Goal: Task Accomplishment & Management: Manage account settings

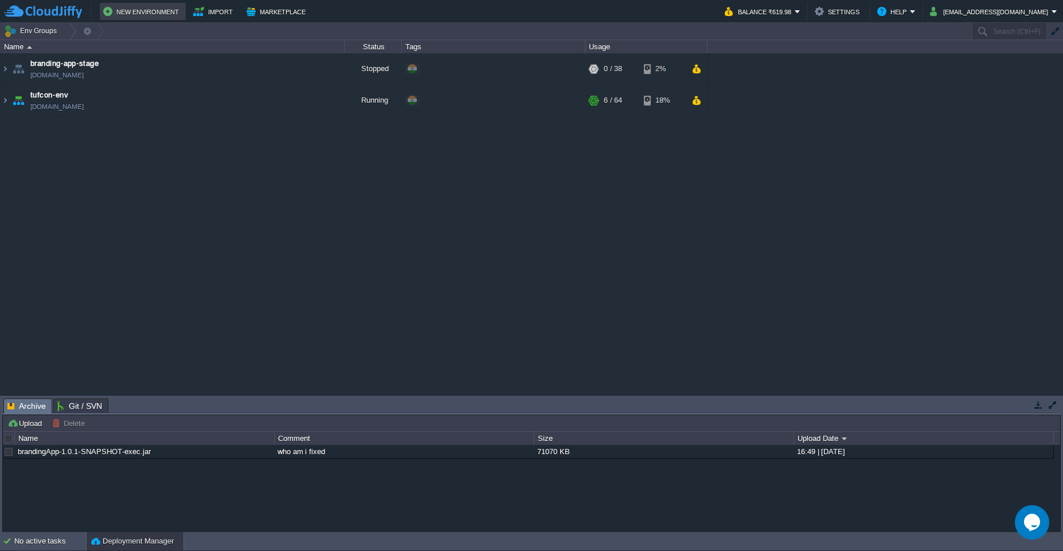
click at [133, 13] on button "New Environment" at bounding box center [142, 12] width 79 height 14
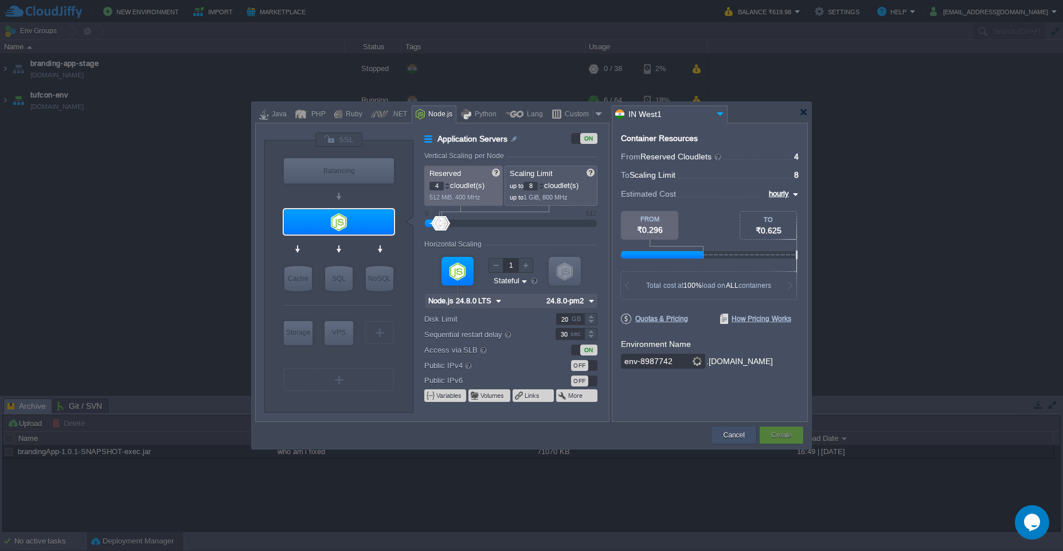
click at [728, 439] on button "Cancel" at bounding box center [734, 435] width 21 height 11
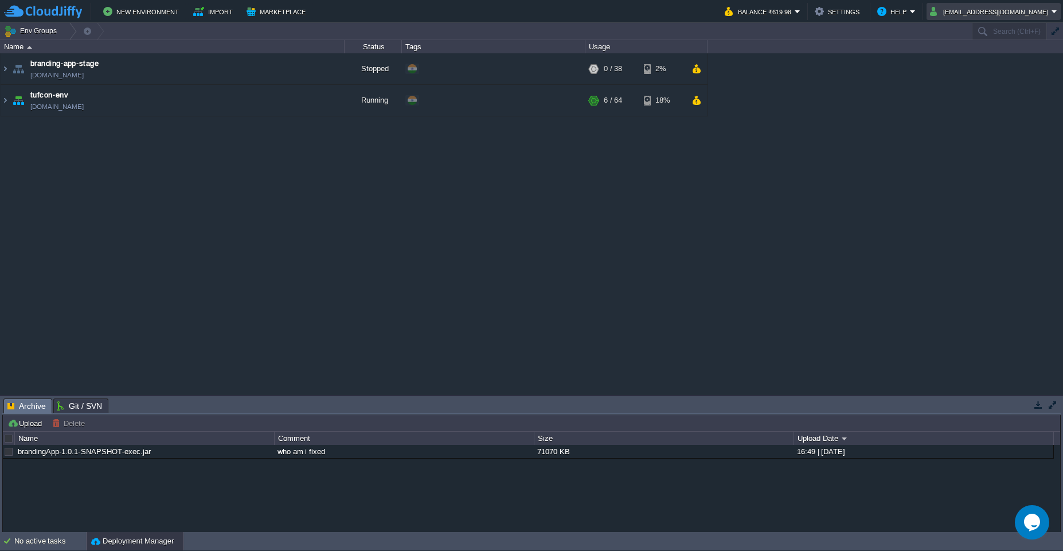
click at [1054, 15] on em "[EMAIL_ADDRESS][DOMAIN_NAME]" at bounding box center [993, 12] width 127 height 14
click at [969, 65] on link "Sign out" at bounding box center [999, 60] width 120 height 13
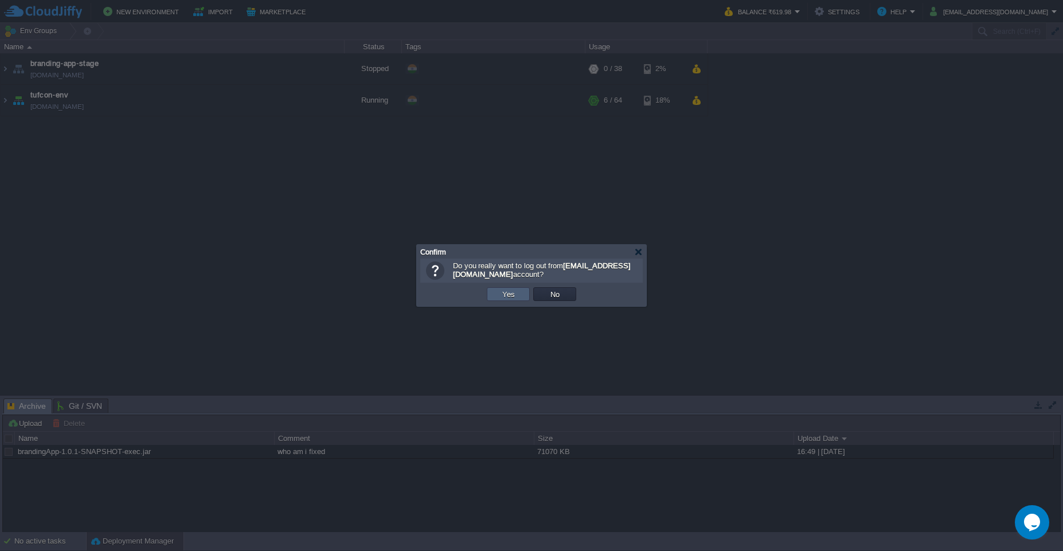
click at [502, 297] on button "Yes" at bounding box center [509, 294] width 20 height 10
